Goal: Transaction & Acquisition: Subscribe to service/newsletter

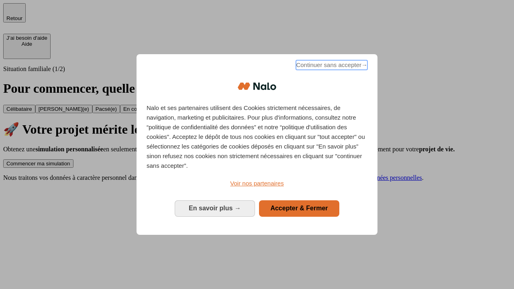
click at [331, 66] on span "Continuer sans accepter →" at bounding box center [332, 65] width 72 height 10
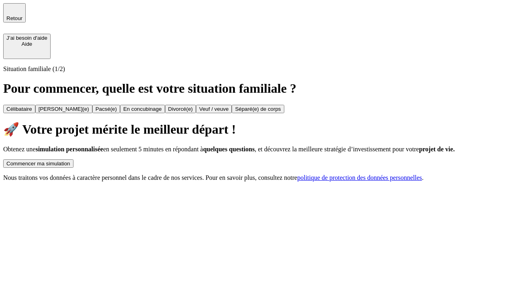
click at [70, 161] on div "Commencer ma simulation" at bounding box center [38, 164] width 64 height 6
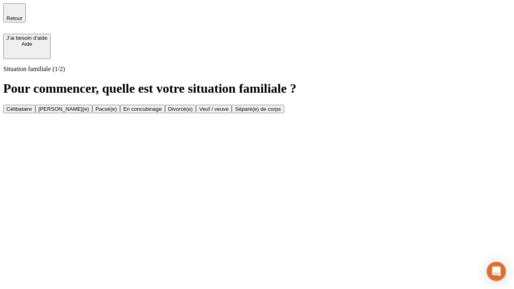
click at [32, 106] on div "Célibataire" at bounding box center [19, 109] width 26 height 6
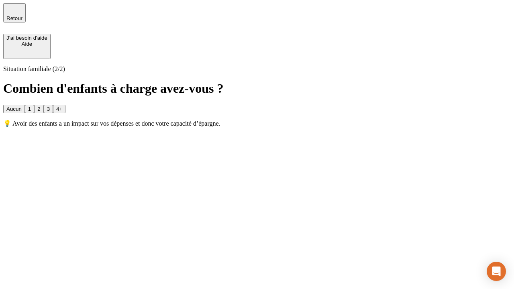
click at [22, 106] on div "Aucun" at bounding box center [13, 109] width 15 height 6
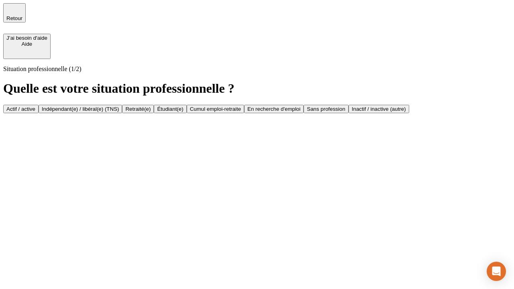
click at [35, 106] on div "Actif / active" at bounding box center [20, 109] width 29 height 6
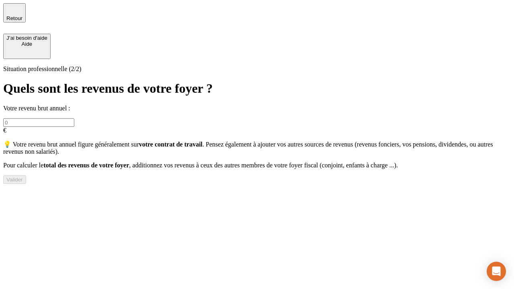
click at [74, 119] on input "text" at bounding box center [38, 123] width 71 height 8
type input "30 000"
click at [23, 183] on div "Valider" at bounding box center [14, 180] width 16 height 6
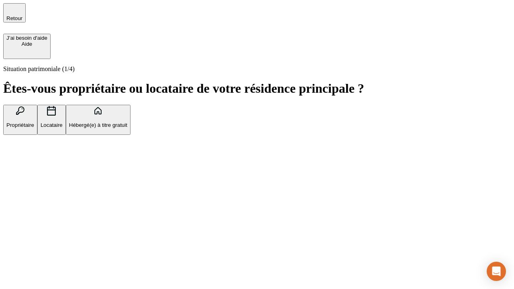
click at [127, 128] on p "Hébergé(e) à titre gratuit" at bounding box center [98, 125] width 58 height 6
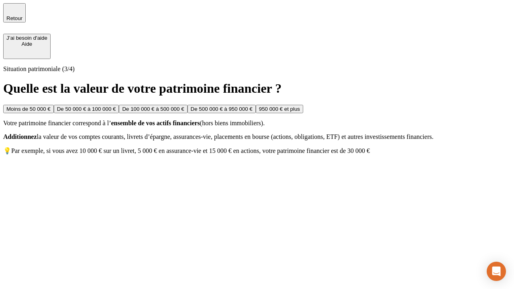
click at [51, 106] on div "Moins de 50 000 €" at bounding box center [28, 109] width 44 height 6
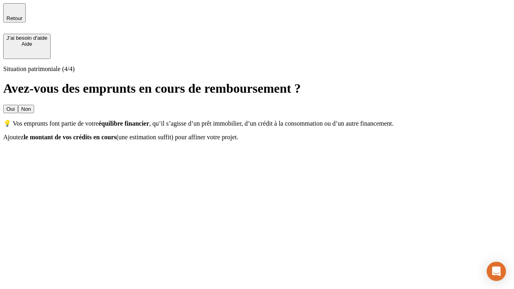
click at [31, 106] on div "Non" at bounding box center [26, 109] width 10 height 6
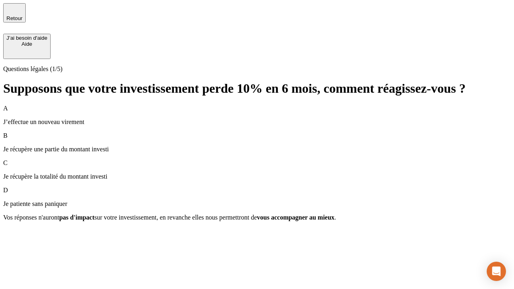
click at [257, 105] on div "A J’effectue un nouveau virement" at bounding box center [257, 115] width 508 height 21
click at [24, 235] on div "Suivant" at bounding box center [15, 232] width 18 height 6
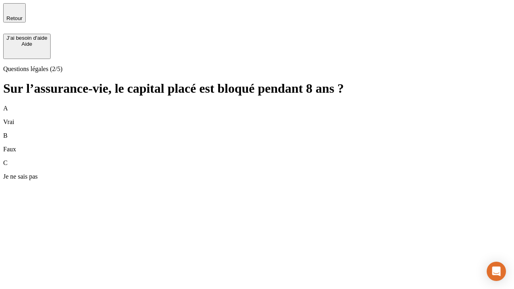
click at [257, 132] on div "B Faux" at bounding box center [257, 142] width 508 height 21
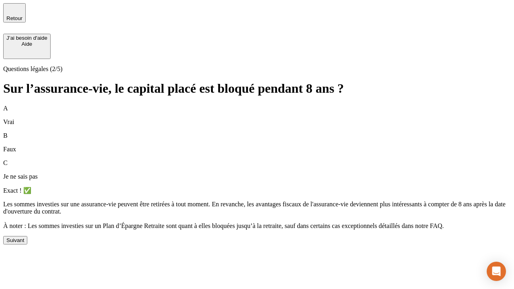
click at [24, 243] on div "Suivant" at bounding box center [15, 240] width 18 height 6
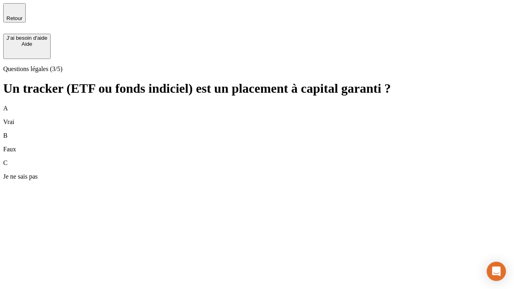
click at [257, 132] on div "B Faux" at bounding box center [257, 142] width 508 height 21
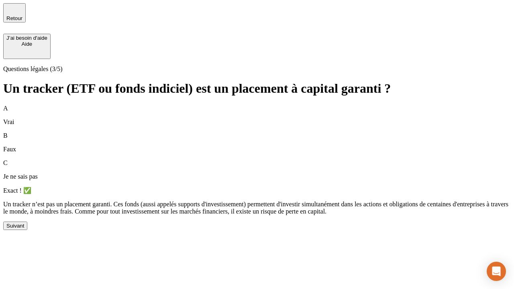
click at [24, 229] on div "Suivant" at bounding box center [15, 226] width 18 height 6
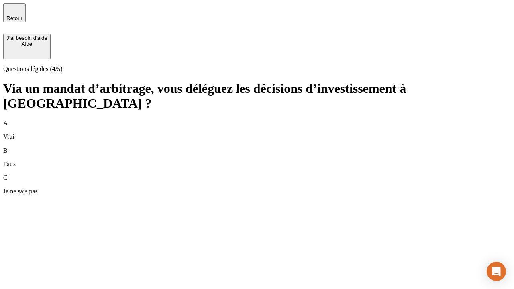
click at [257, 120] on div "A Vrai" at bounding box center [257, 130] width 508 height 21
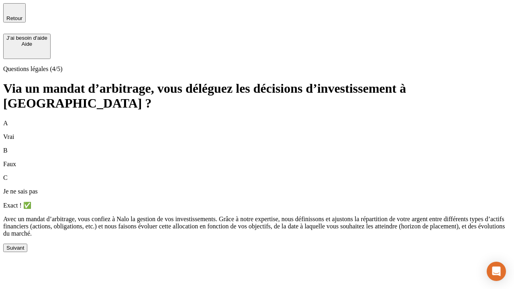
click at [24, 251] on div "Suivant" at bounding box center [15, 248] width 18 height 6
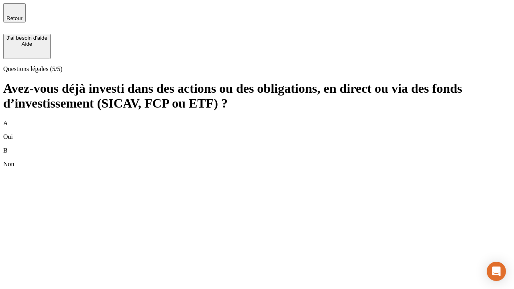
click at [257, 147] on div "B Non" at bounding box center [257, 157] width 508 height 21
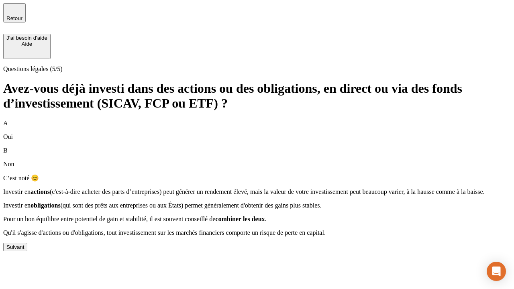
click at [24, 250] on div "Suivant" at bounding box center [15, 247] width 18 height 6
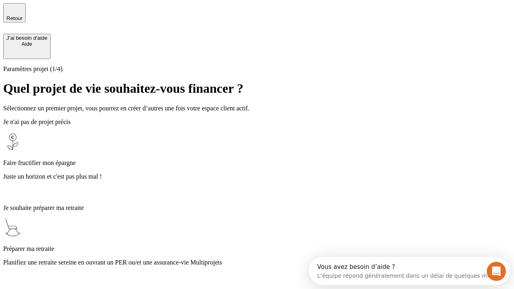
click at [257, 259] on p "Planifiez une retraite sereine en ouvrant un PER ou/et une assurance-vie Multip…" at bounding box center [257, 262] width 508 height 7
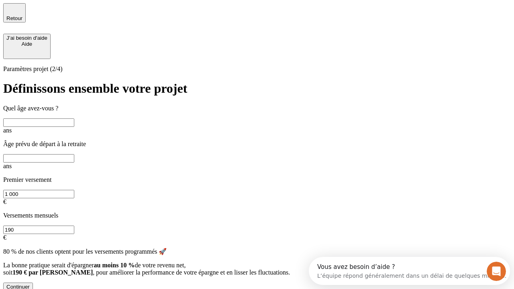
click at [74, 119] on input "text" at bounding box center [38, 123] width 71 height 8
type input "25"
click at [74, 154] on input "text" at bounding box center [38, 158] width 71 height 8
type input "64"
click at [74, 190] on input "1 000" at bounding box center [38, 194] width 71 height 8
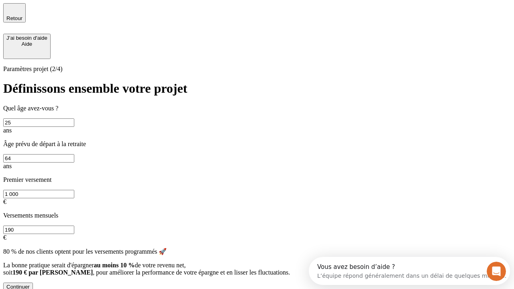
type input "1 000"
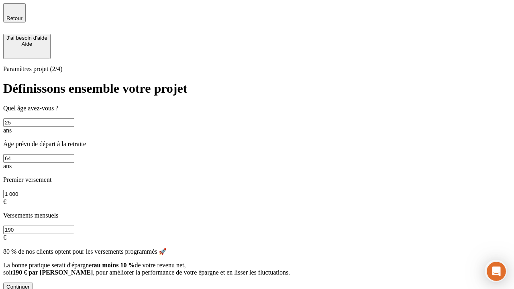
click at [74, 226] on input "190" at bounding box center [38, 230] width 71 height 8
type input "640"
click at [30, 284] on div "Continuer" at bounding box center [17, 287] width 23 height 6
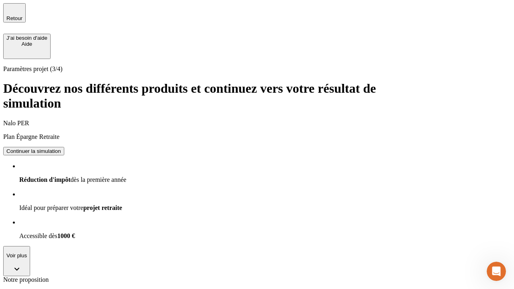
click at [61, 148] on div "Continuer la simulation" at bounding box center [33, 151] width 55 height 6
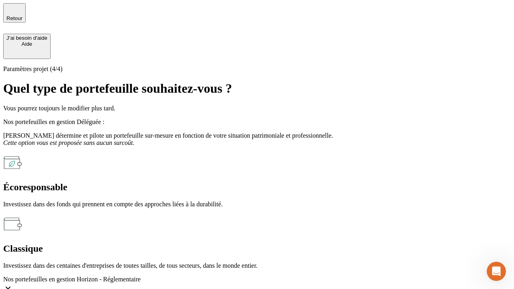
click at [170, 182] on div "Écoresponsable" at bounding box center [257, 187] width 508 height 11
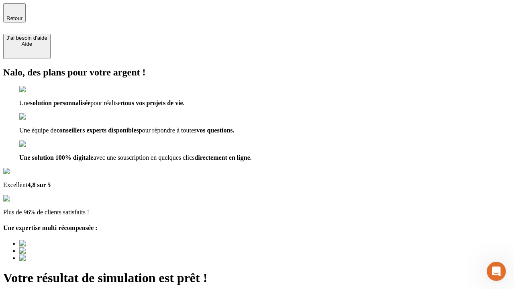
type input "[EMAIL_ADDRESS][PERSON_NAME][DOMAIN_NAME]"
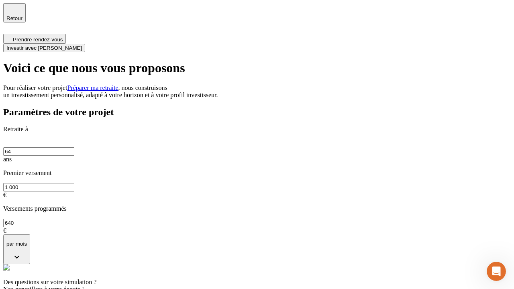
click at [82, 45] on span "Investir avec [PERSON_NAME]" at bounding box center [44, 48] width 76 height 6
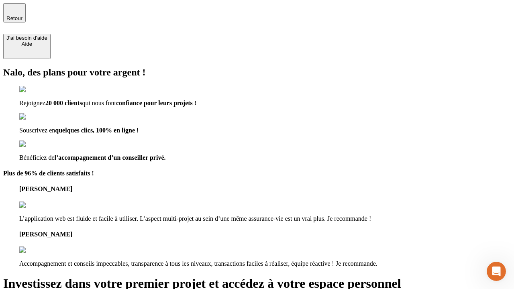
type input "[EMAIL_ADDRESS][PERSON_NAME][DOMAIN_NAME]"
